Goal: Transaction & Acquisition: Purchase product/service

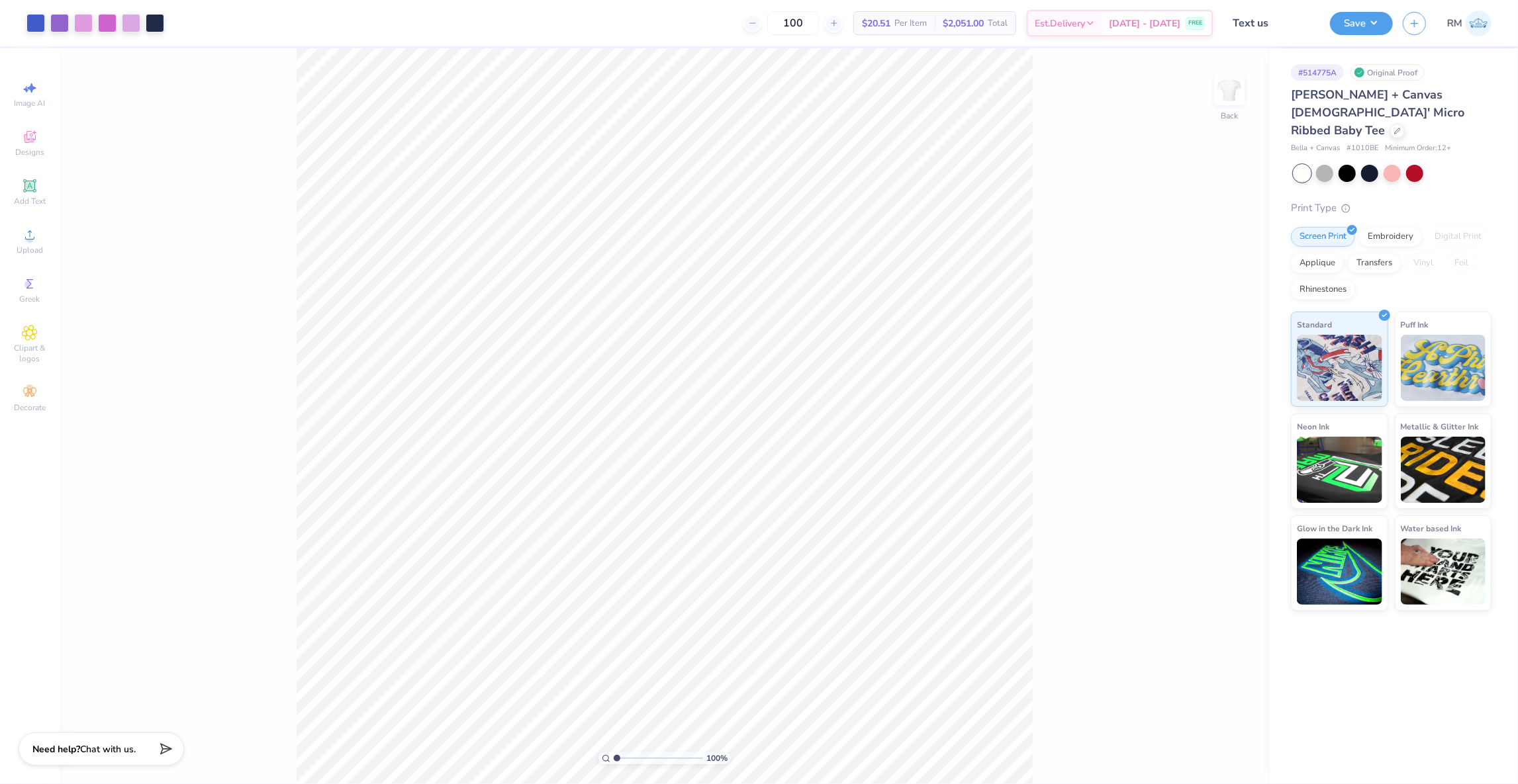
click at [1350, 119] on div "[PERSON_NAME] + Canvas [DEMOGRAPHIC_DATA]' Micro Ribbed Baby Tee" at bounding box center [1391, 113] width 200 height 54
click at [1390, 123] on div at bounding box center [1398, 130] width 15 height 15
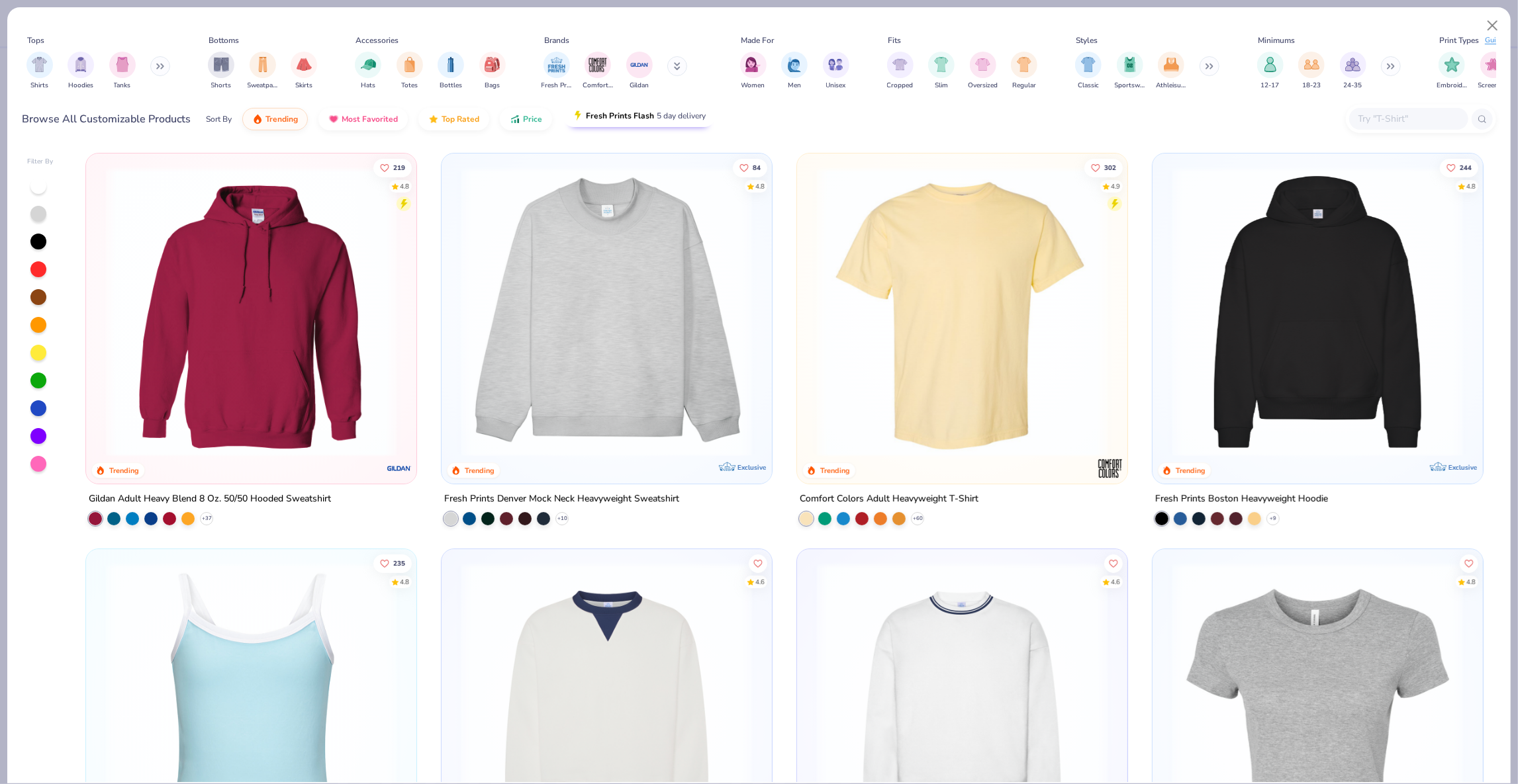
click at [634, 123] on button "Fresh Prints Flash 5 day delivery" at bounding box center [639, 116] width 153 height 23
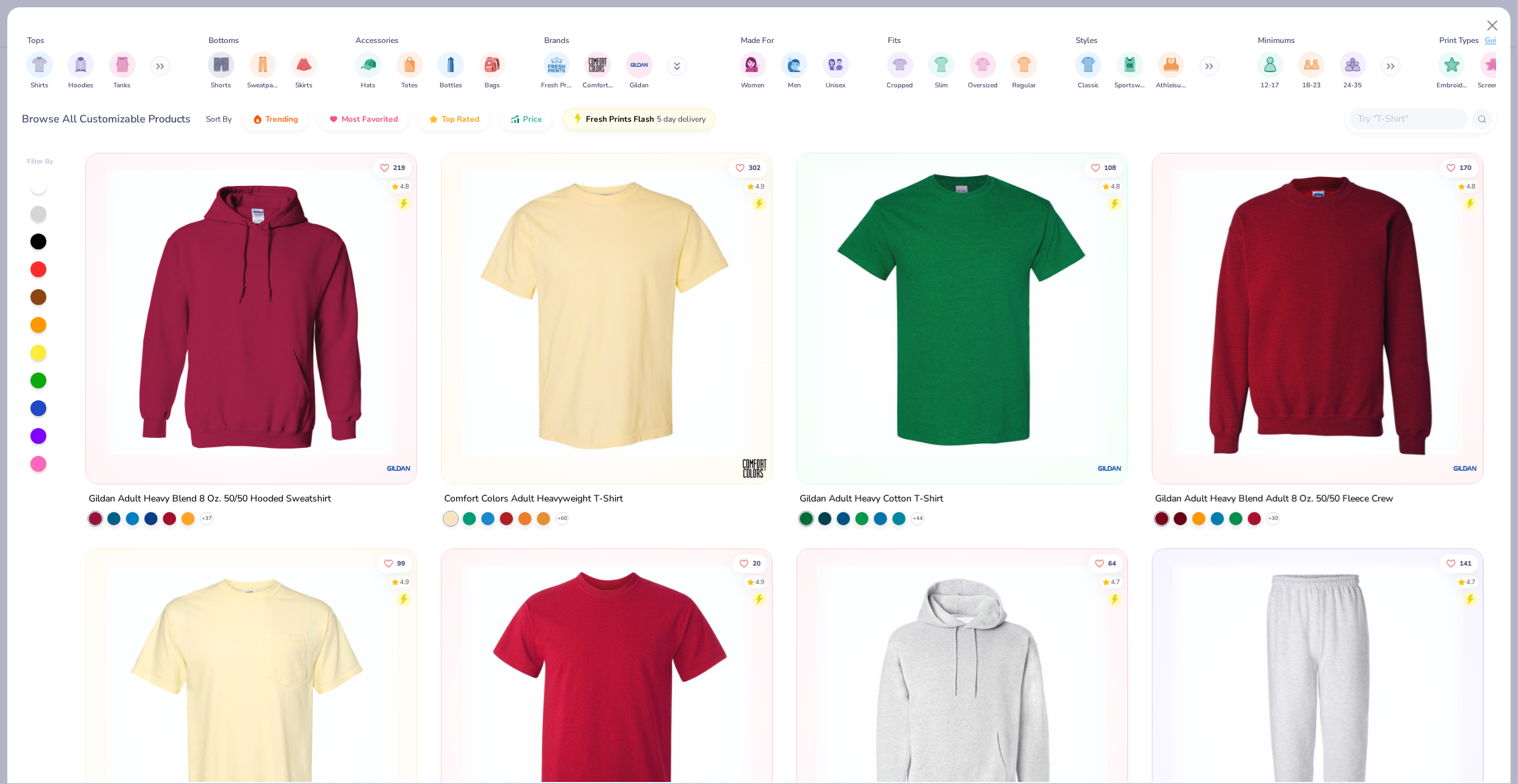
click at [596, 300] on img at bounding box center [607, 311] width 304 height 290
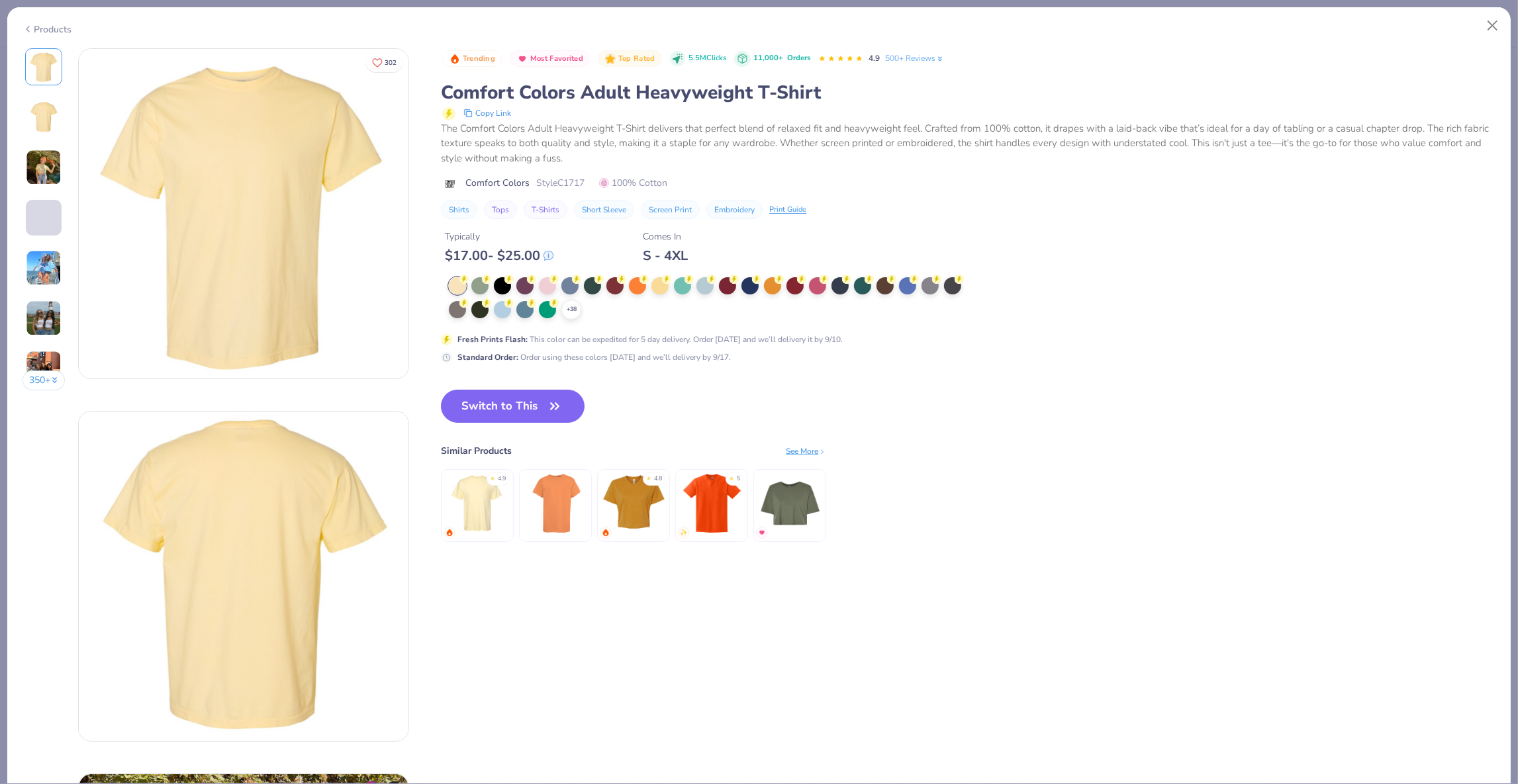
click at [560, 301] on div "+ 38" at bounding box center [710, 298] width 522 height 43
click at [570, 304] on icon at bounding box center [571, 309] width 11 height 11
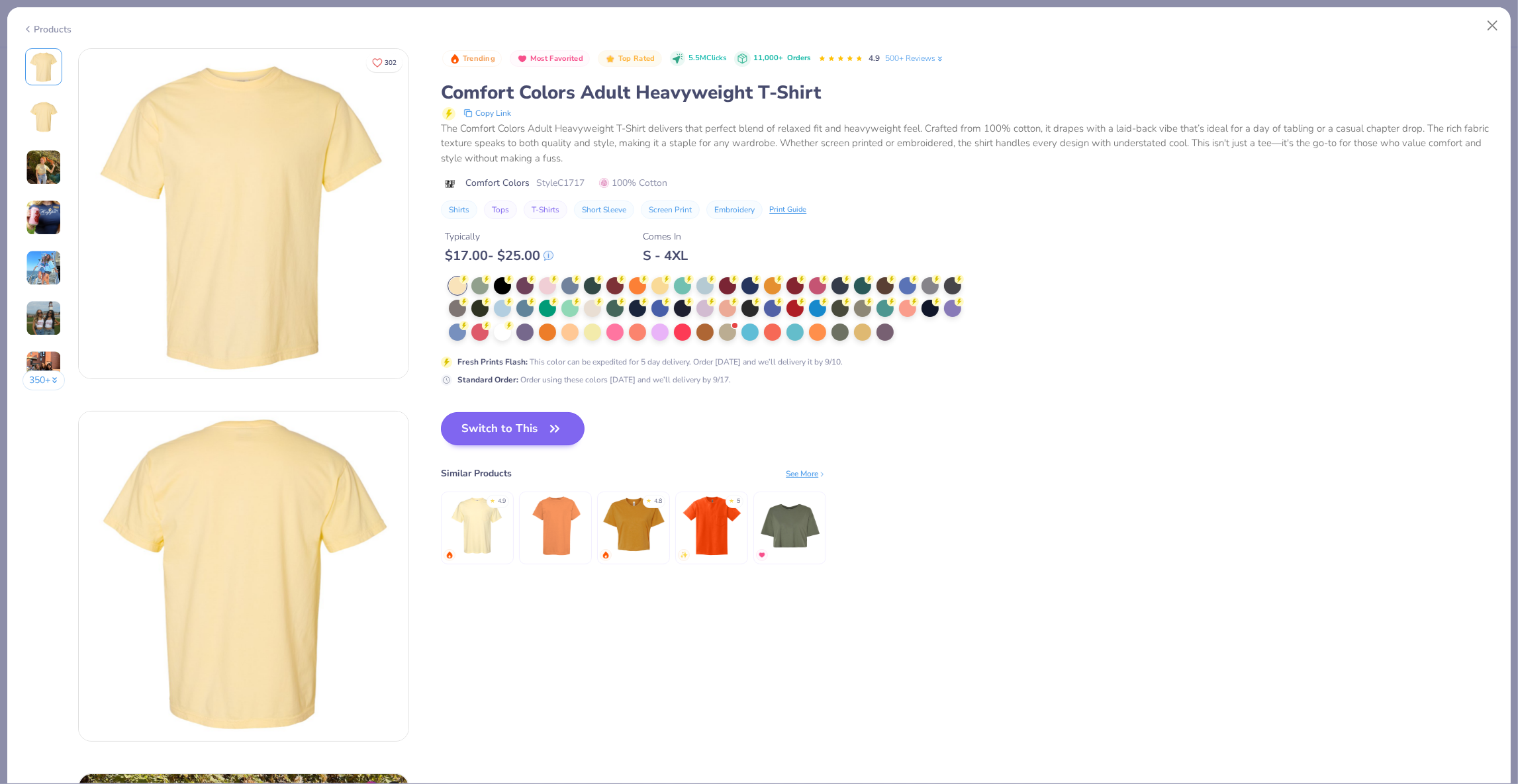
drag, startPoint x: 506, startPoint y: 325, endPoint x: 522, endPoint y: 411, distance: 87.5
click at [506, 325] on div at bounding box center [502, 332] width 17 height 17
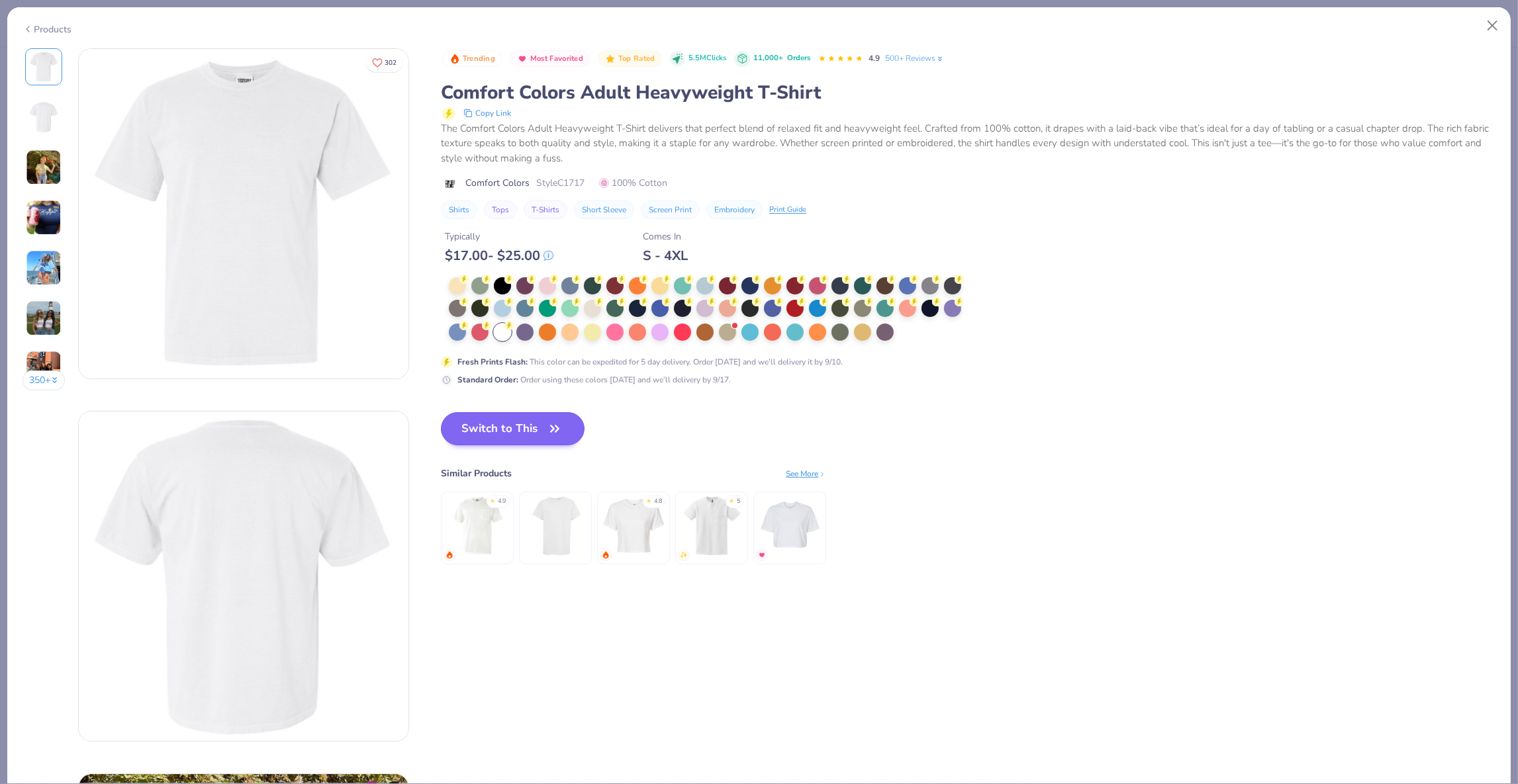
click at [523, 419] on button "Switch to This" at bounding box center [513, 428] width 144 height 33
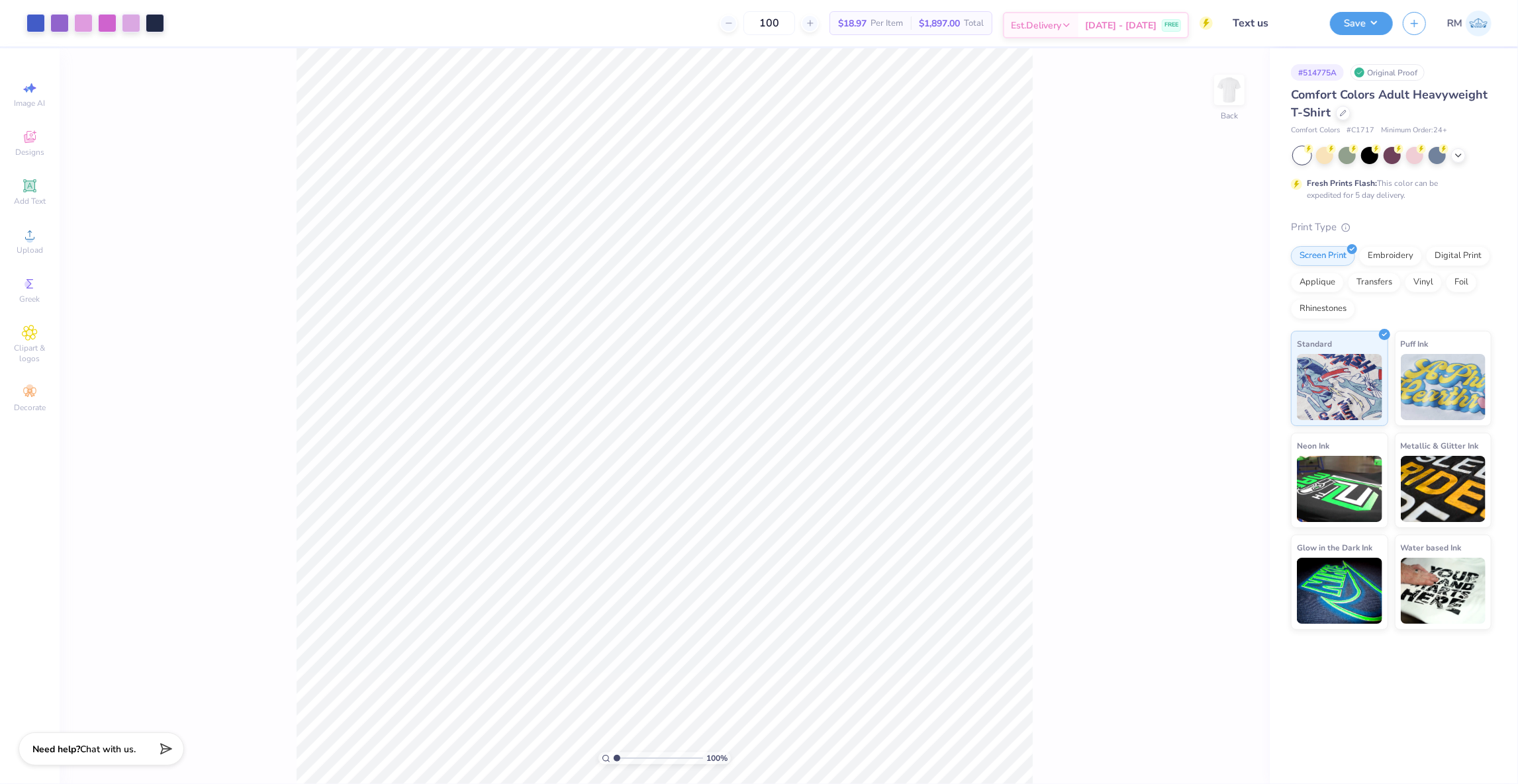
click at [1140, 30] on span "[DATE] - [DATE]" at bounding box center [1121, 25] width 71 height 14
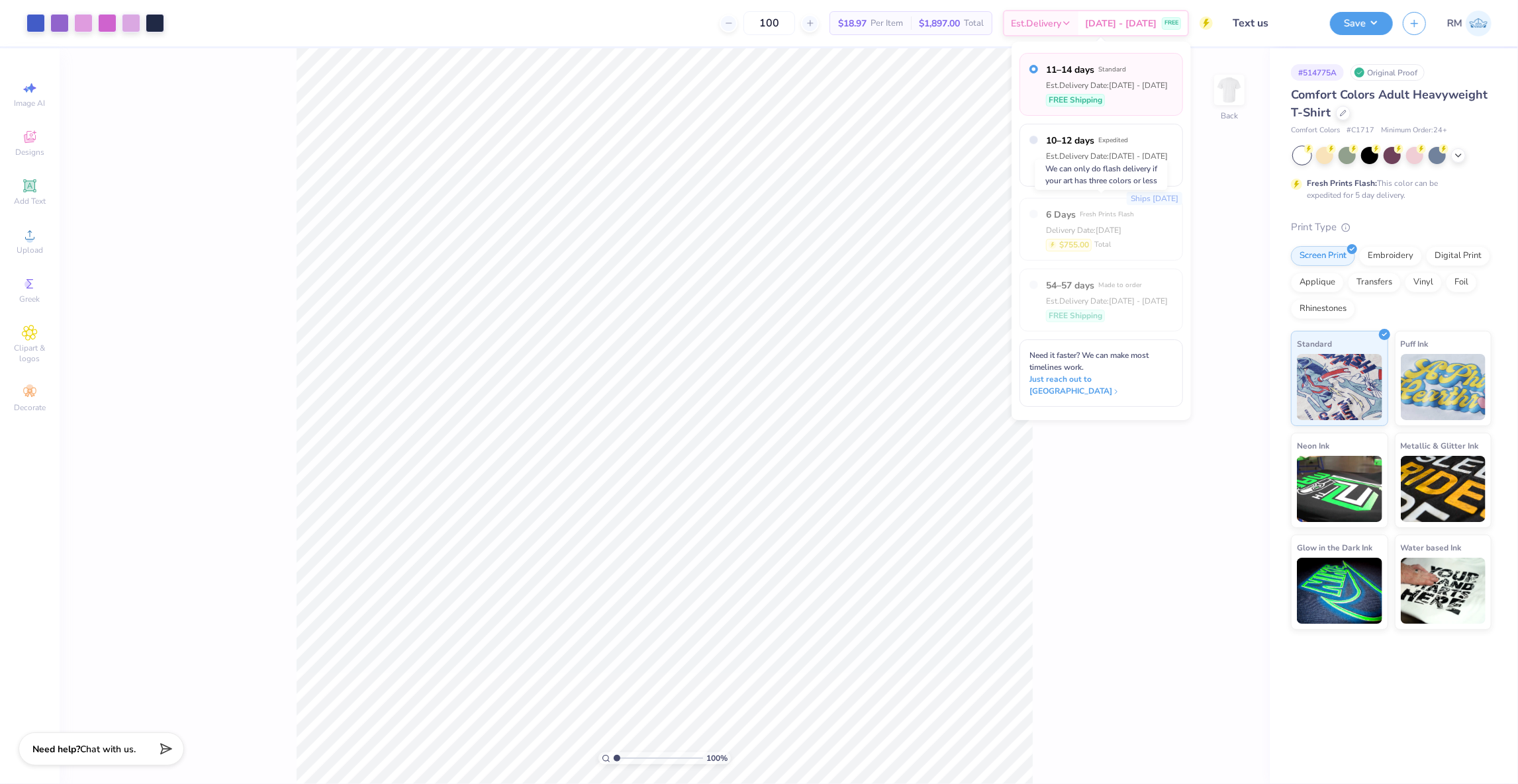
click at [1080, 221] on label "6 Days Fresh Prints Flash" at bounding box center [1090, 214] width 88 height 14
click at [1066, 235] on div "Delivery Date: [DATE]" at bounding box center [1090, 230] width 88 height 12
click at [1061, 221] on span "6 Days" at bounding box center [1061, 214] width 29 height 14
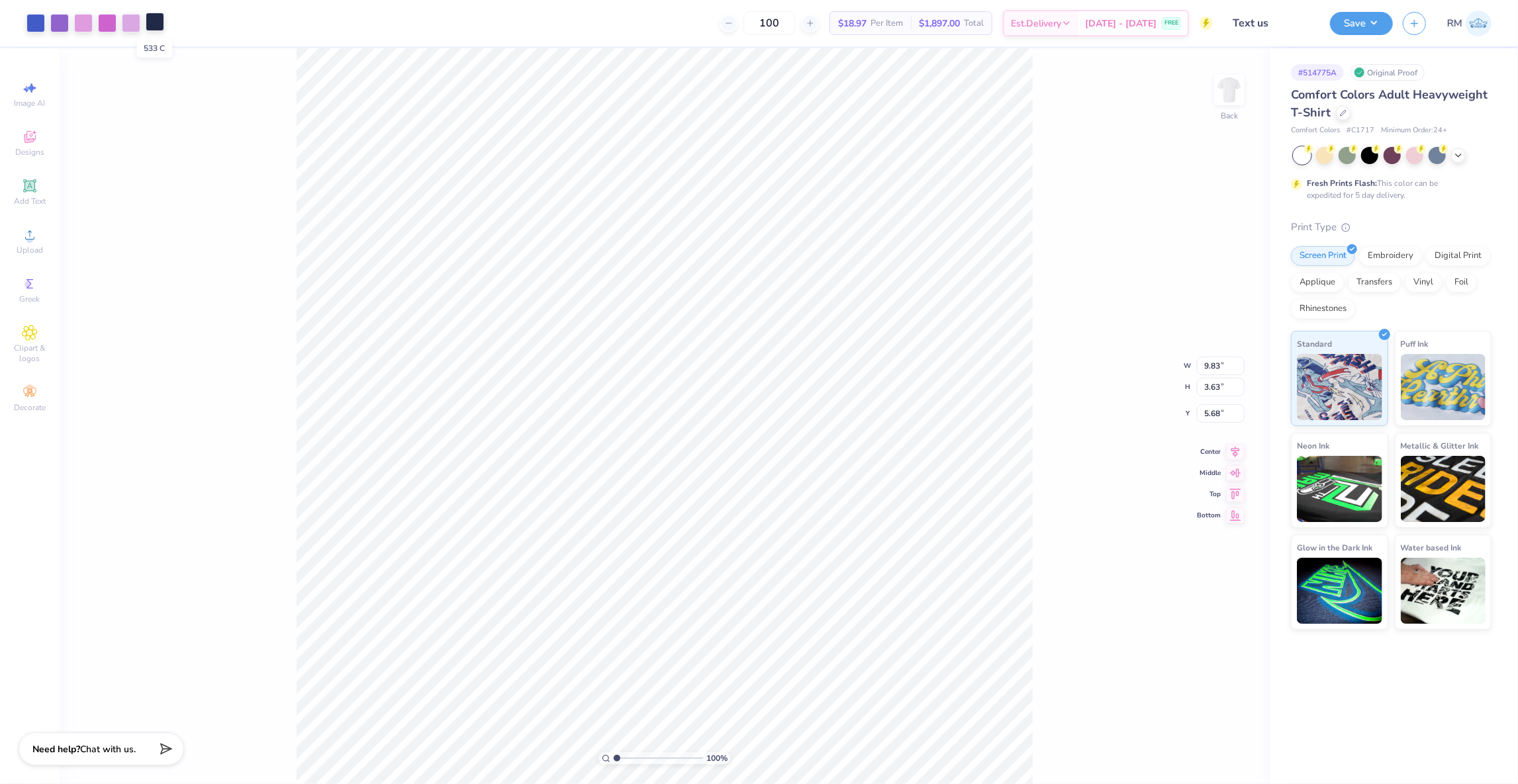
click at [154, 25] on div at bounding box center [155, 21] width 19 height 19
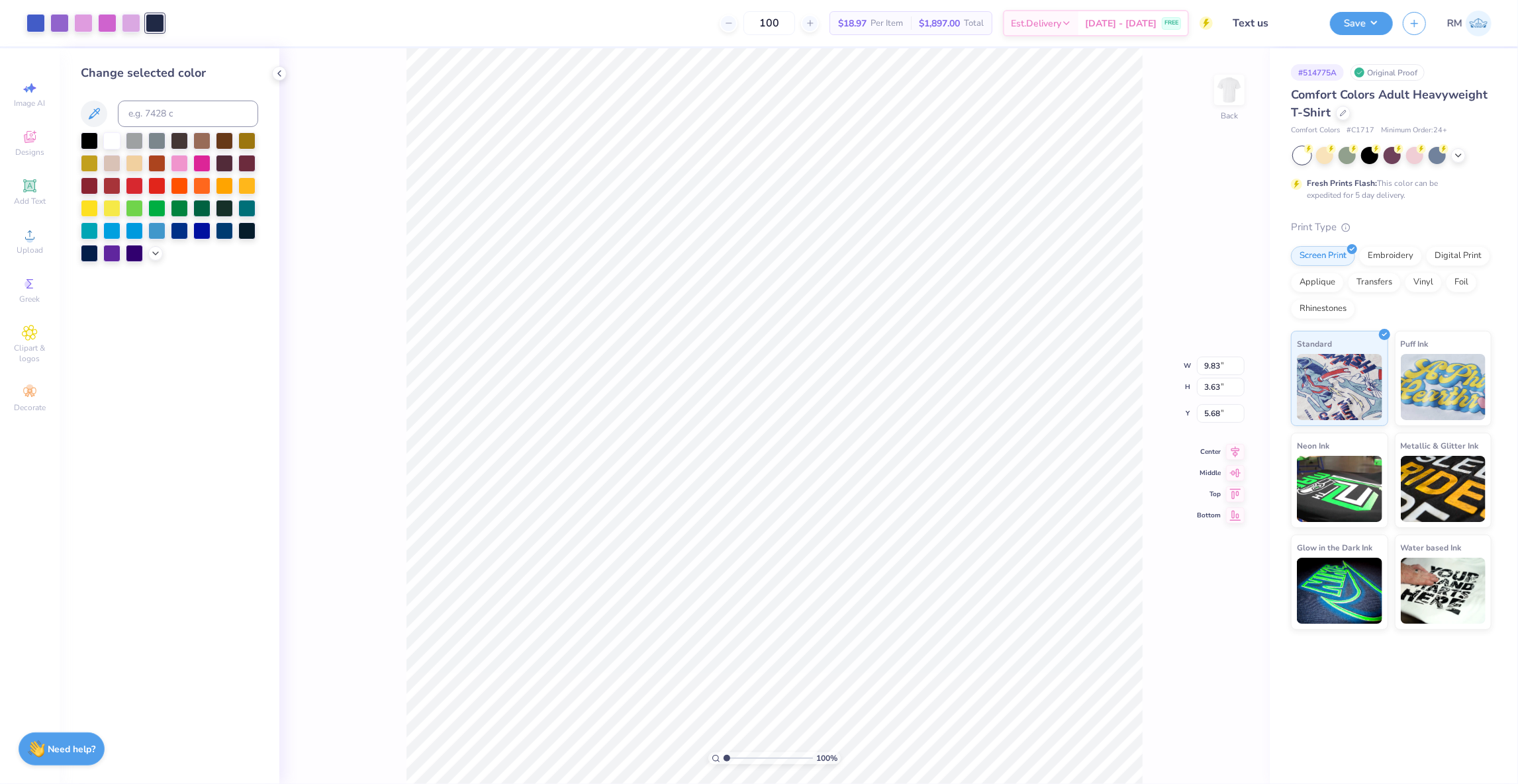
click at [1203, 20] on circle at bounding box center [1206, 23] width 13 height 13
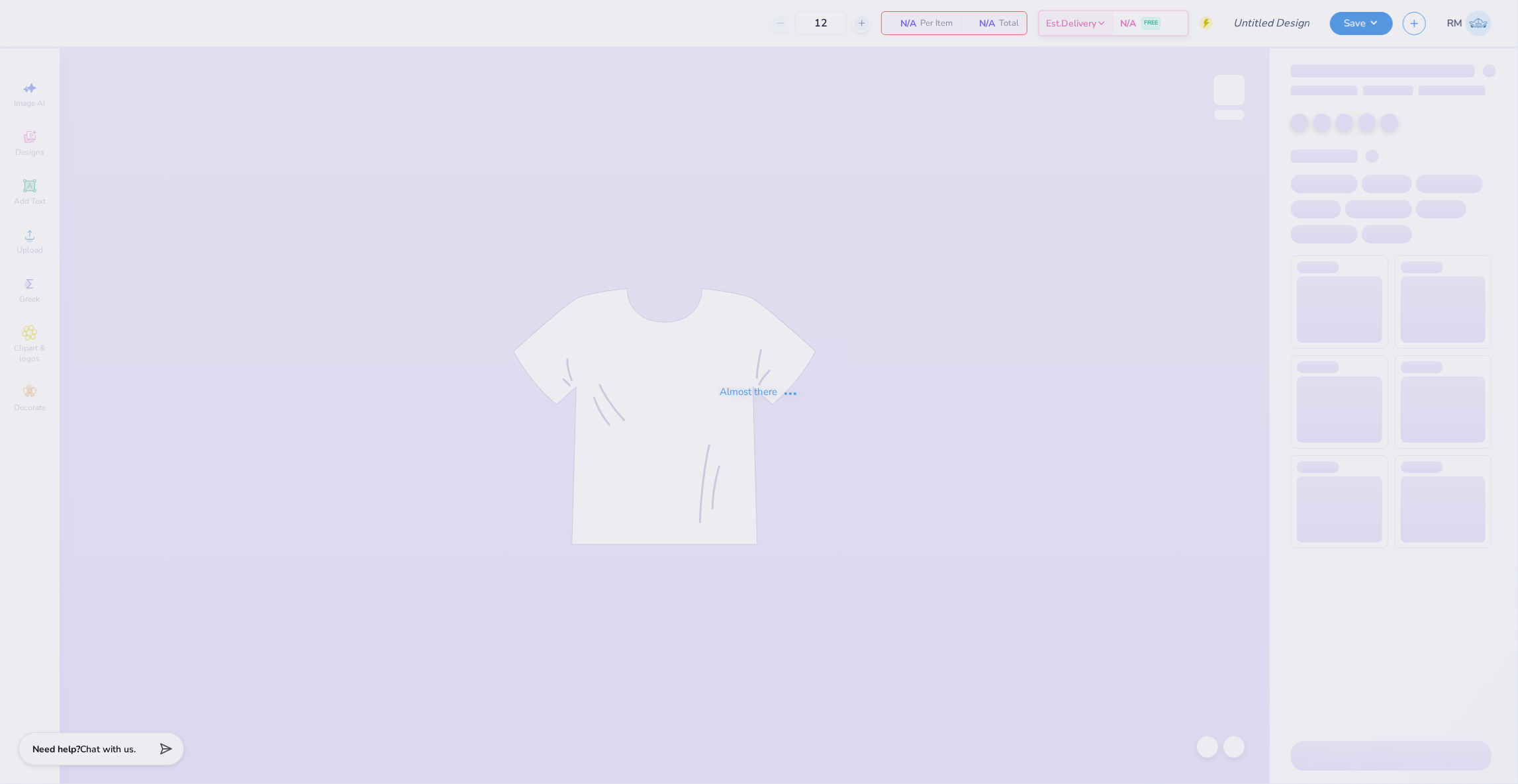
type input "Text us"
type input "100"
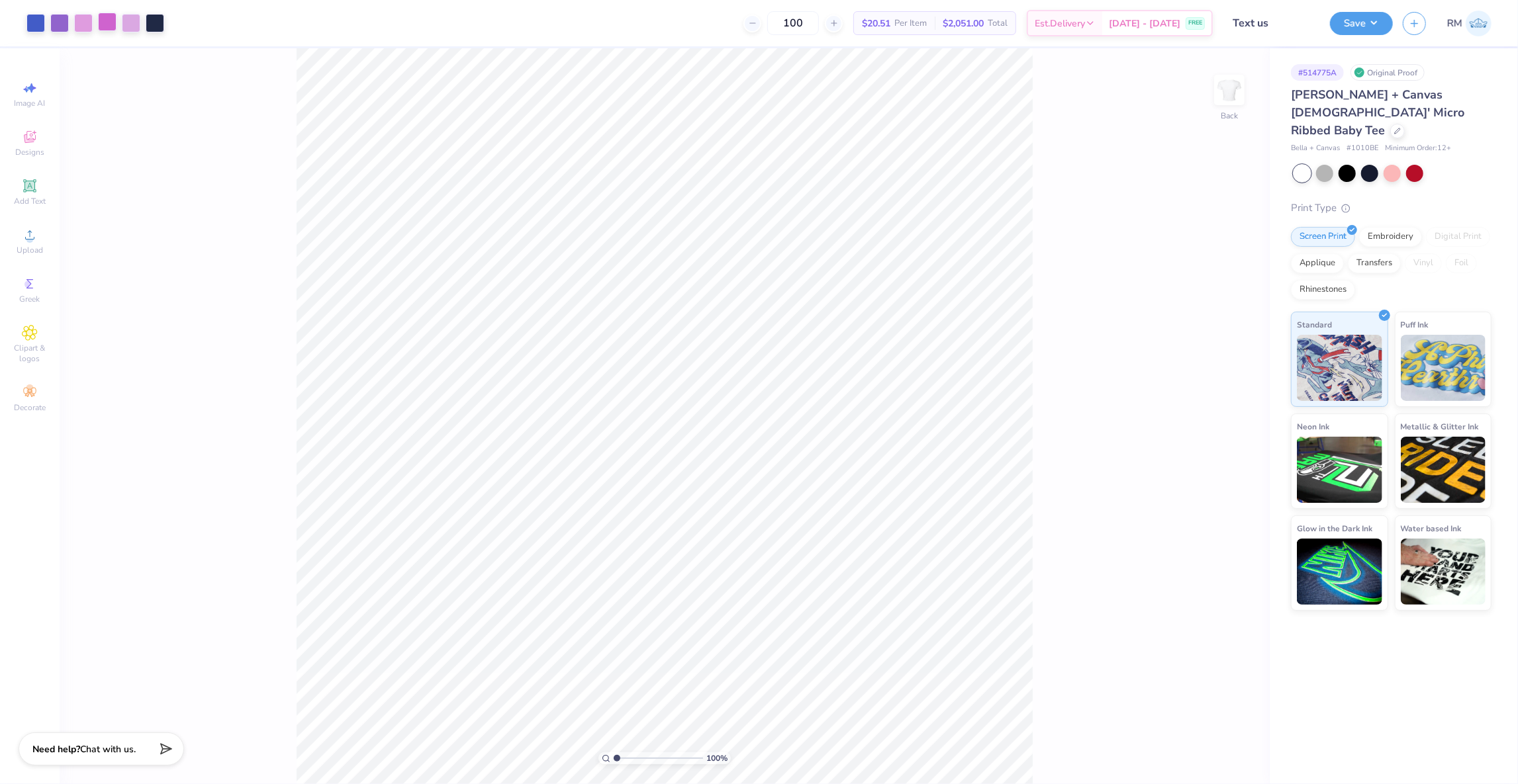
click at [105, 29] on div at bounding box center [107, 21] width 19 height 19
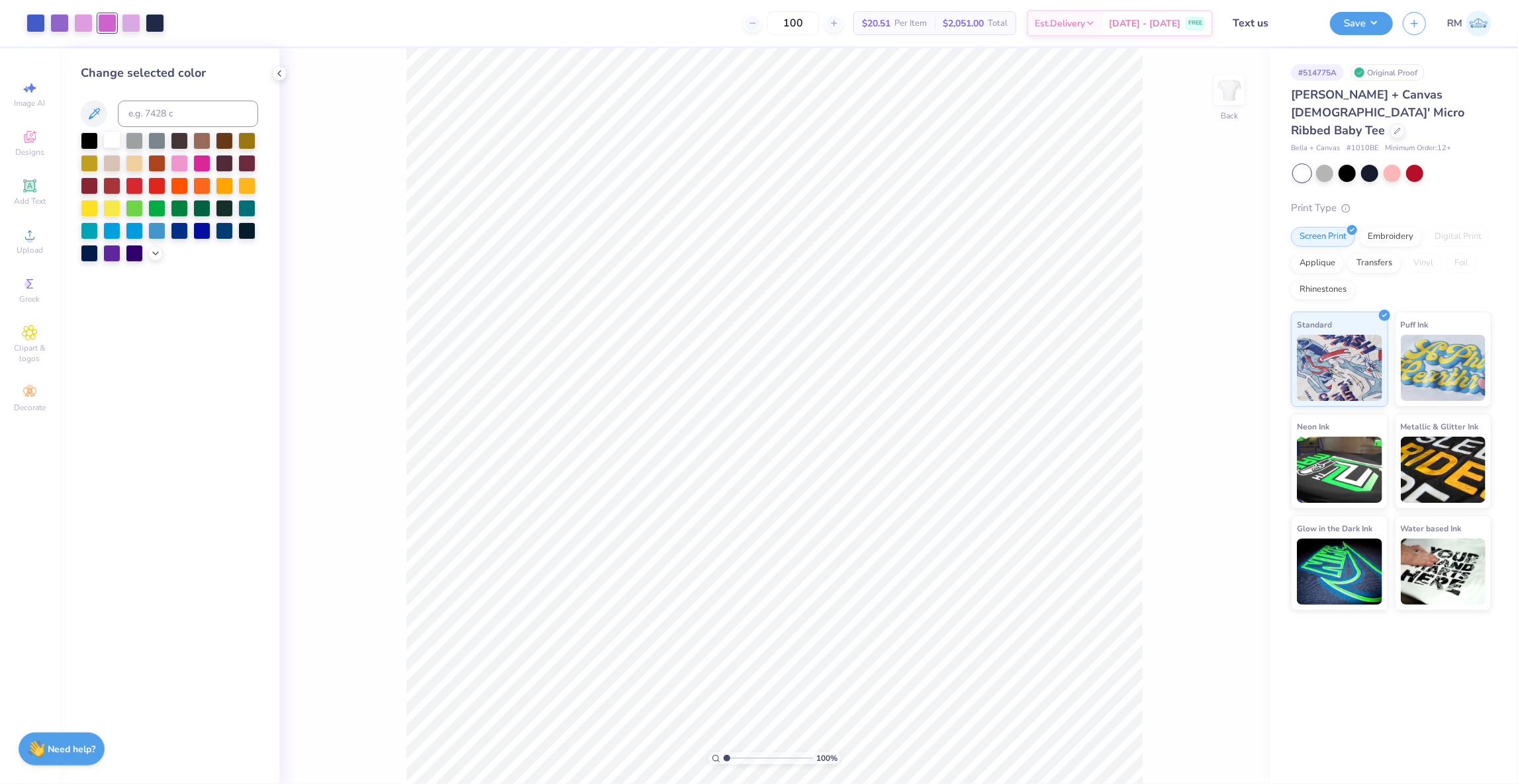
click at [113, 139] on div at bounding box center [111, 139] width 17 height 17
click at [88, 115] on icon at bounding box center [93, 114] width 16 height 16
click at [151, 109] on input at bounding box center [188, 114] width 141 height 26
type input "251"
click at [105, 22] on div at bounding box center [107, 21] width 19 height 19
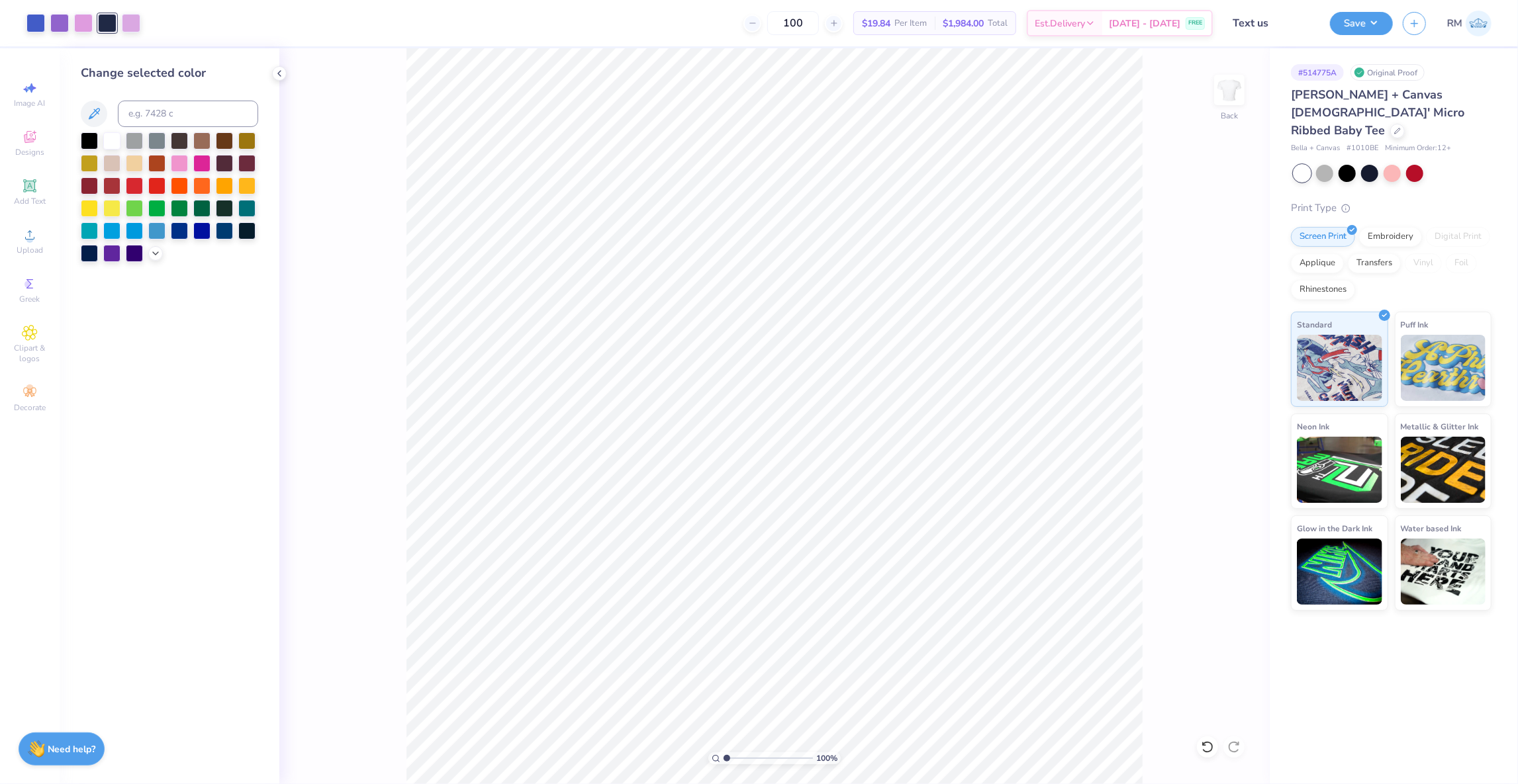
click at [141, 94] on div "Change selected color" at bounding box center [169, 164] width 177 height 198
click at [141, 106] on input at bounding box center [188, 114] width 141 height 26
type input "251"
click at [101, 19] on div at bounding box center [107, 21] width 19 height 19
click at [74, 106] on div "Change selected color" at bounding box center [169, 416] width 220 height 736
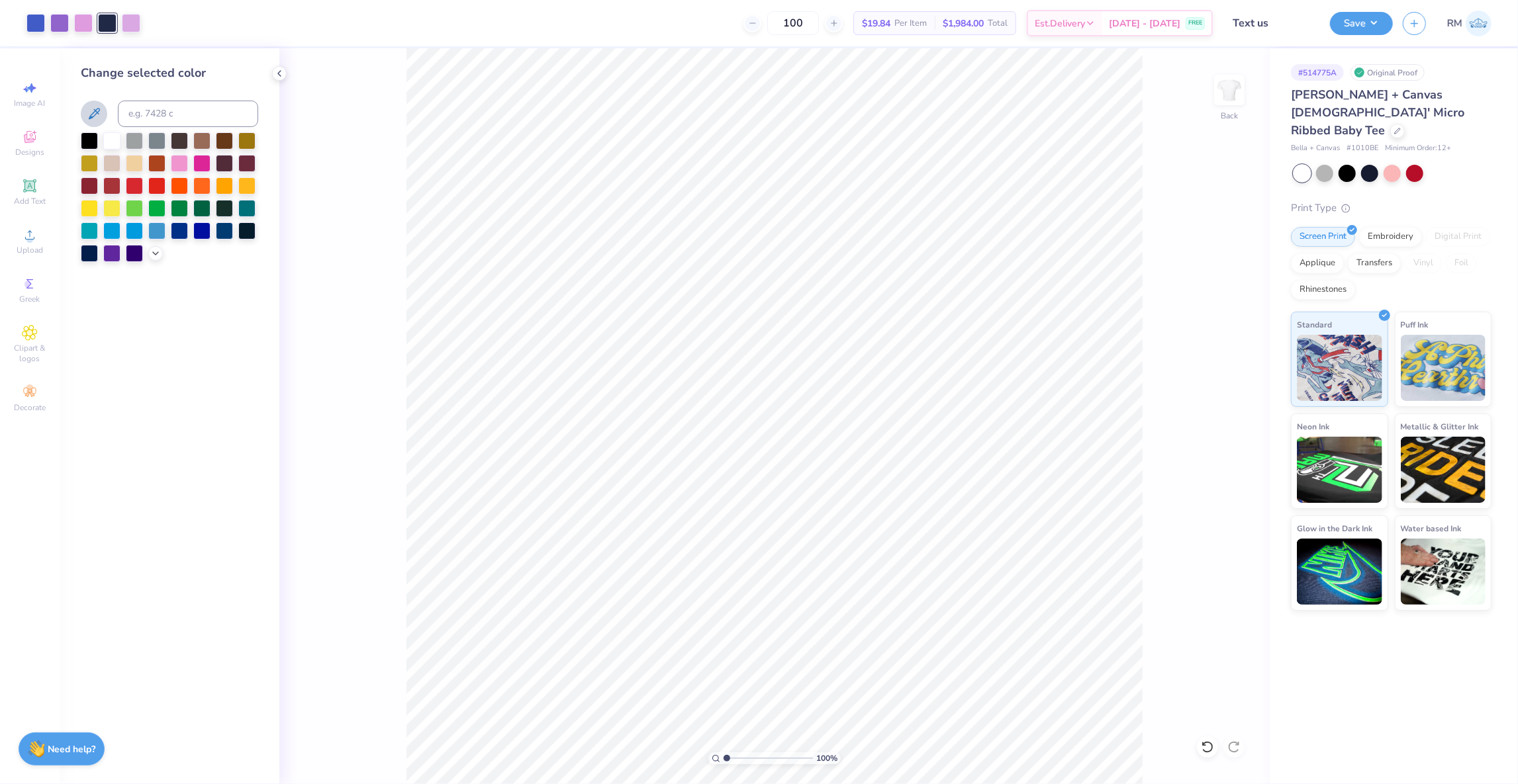
click at [97, 104] on button at bounding box center [94, 114] width 26 height 26
click at [114, 16] on div at bounding box center [107, 21] width 19 height 19
click at [130, 23] on div at bounding box center [131, 21] width 19 height 19
click at [281, 79] on div at bounding box center [280, 74] width 15 height 15
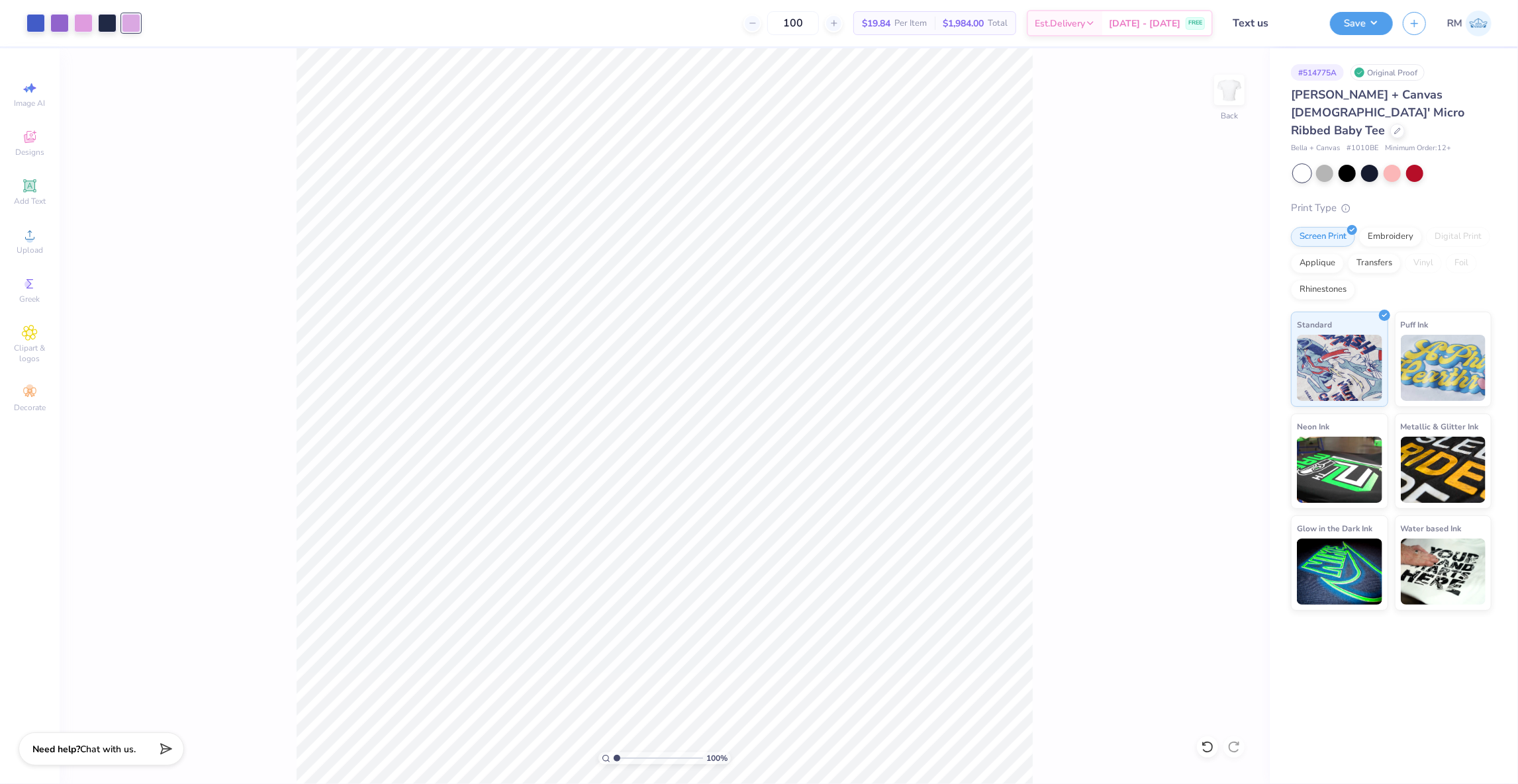
click at [281, 74] on div "100 % Back" at bounding box center [665, 416] width 1210 height 736
click at [128, 22] on div at bounding box center [131, 23] width 19 height 19
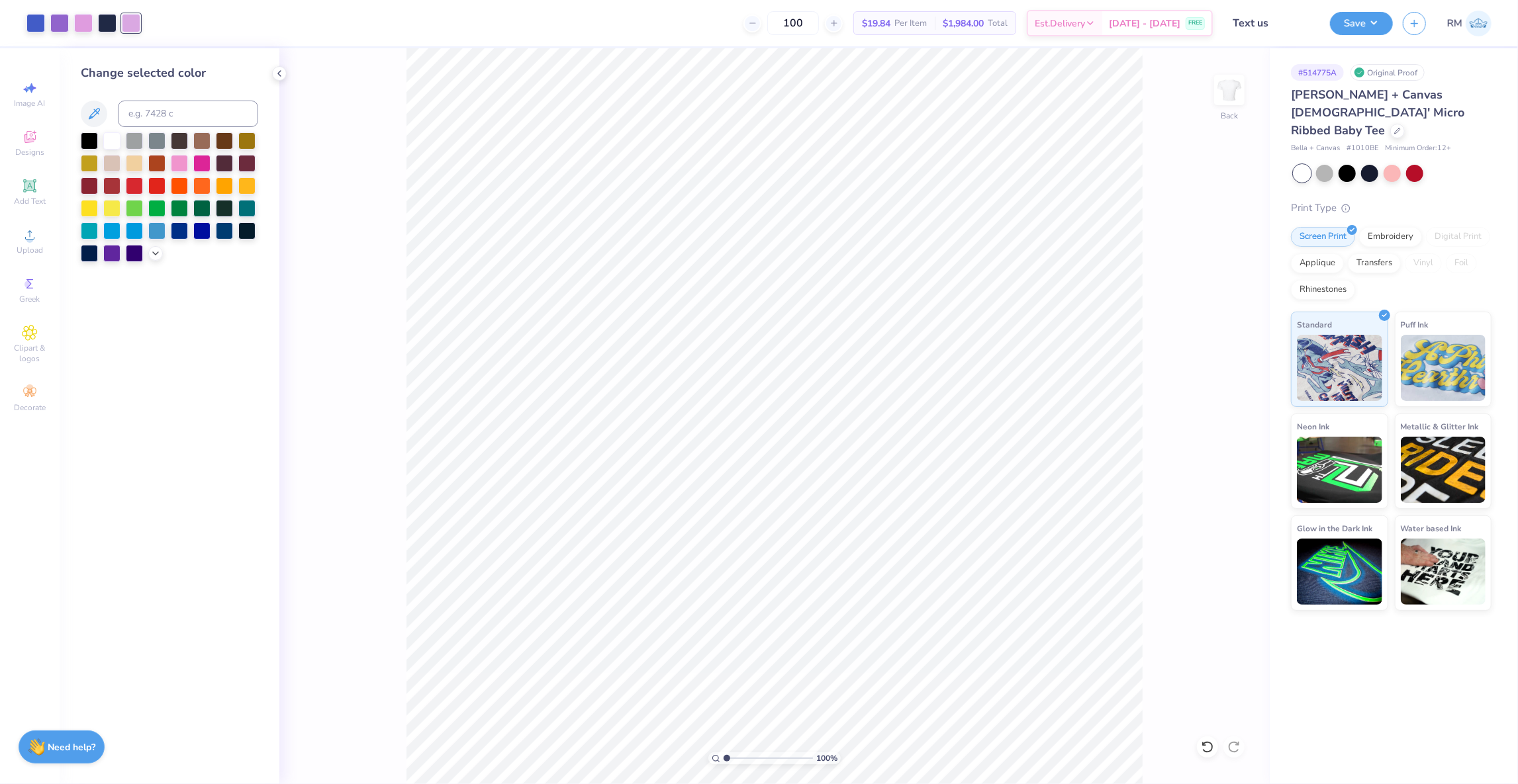
click at [38, 753] on img at bounding box center [36, 747] width 17 height 17
